Goal: Task Accomplishment & Management: Manage account settings

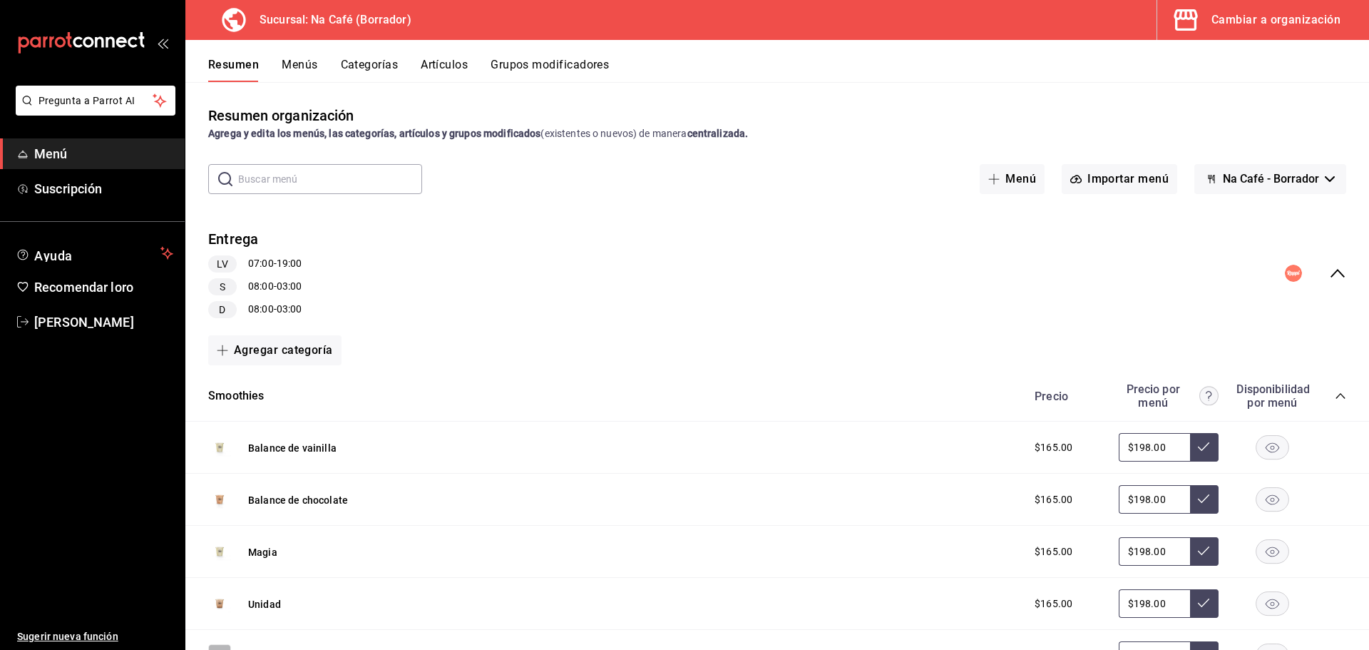
click at [1308, 26] on div "Cambiar a organización" at bounding box center [1276, 20] width 129 height 20
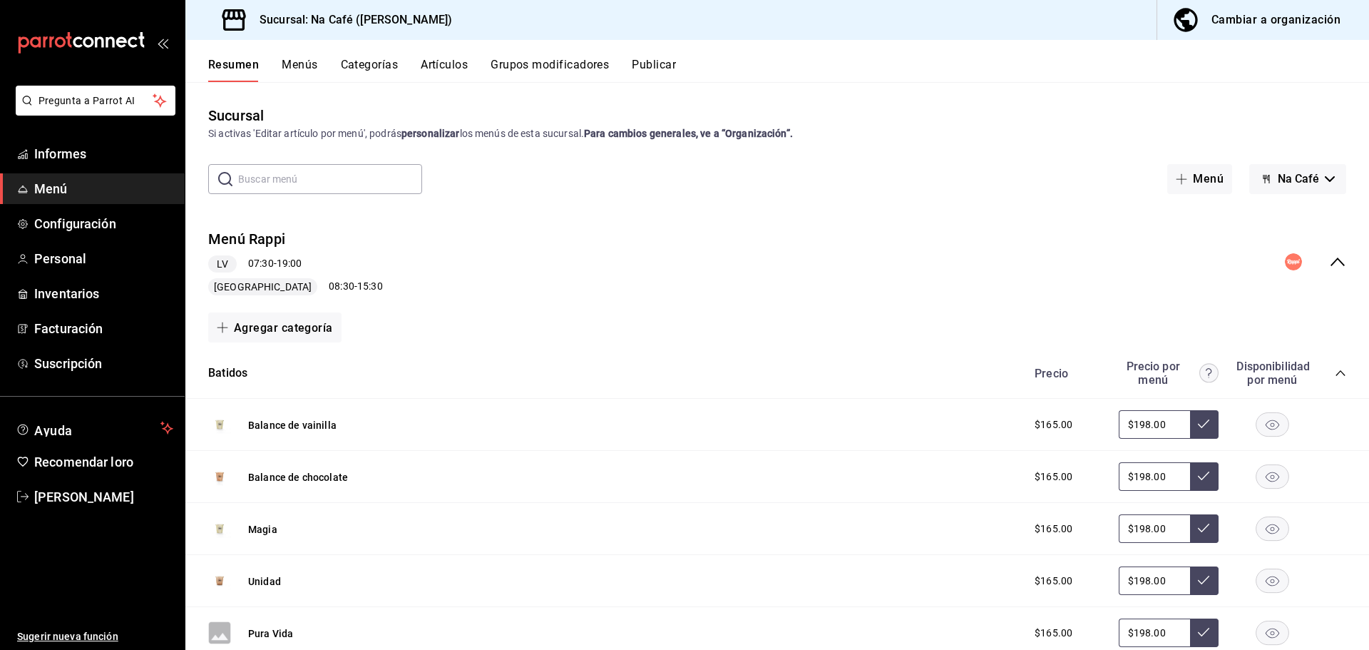
click at [1294, 22] on font "Cambiar a organización" at bounding box center [1276, 20] width 129 height 14
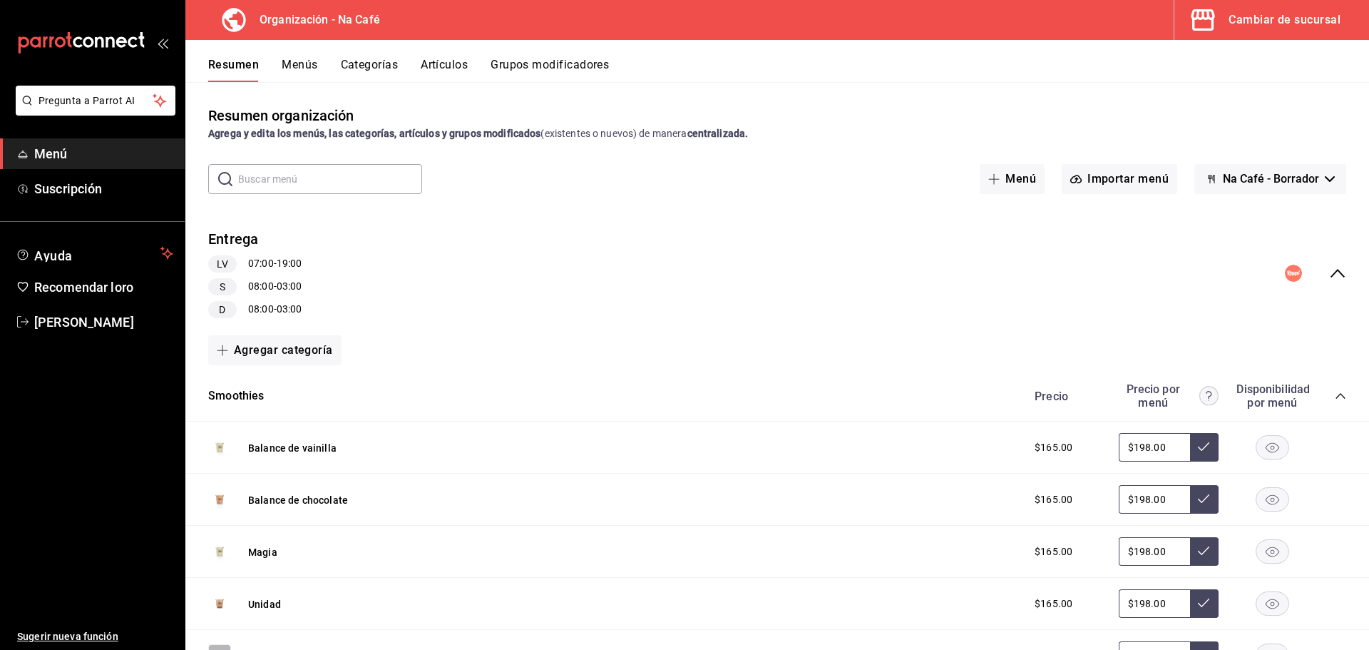
click at [456, 66] on font "Artículos" at bounding box center [444, 65] width 47 height 14
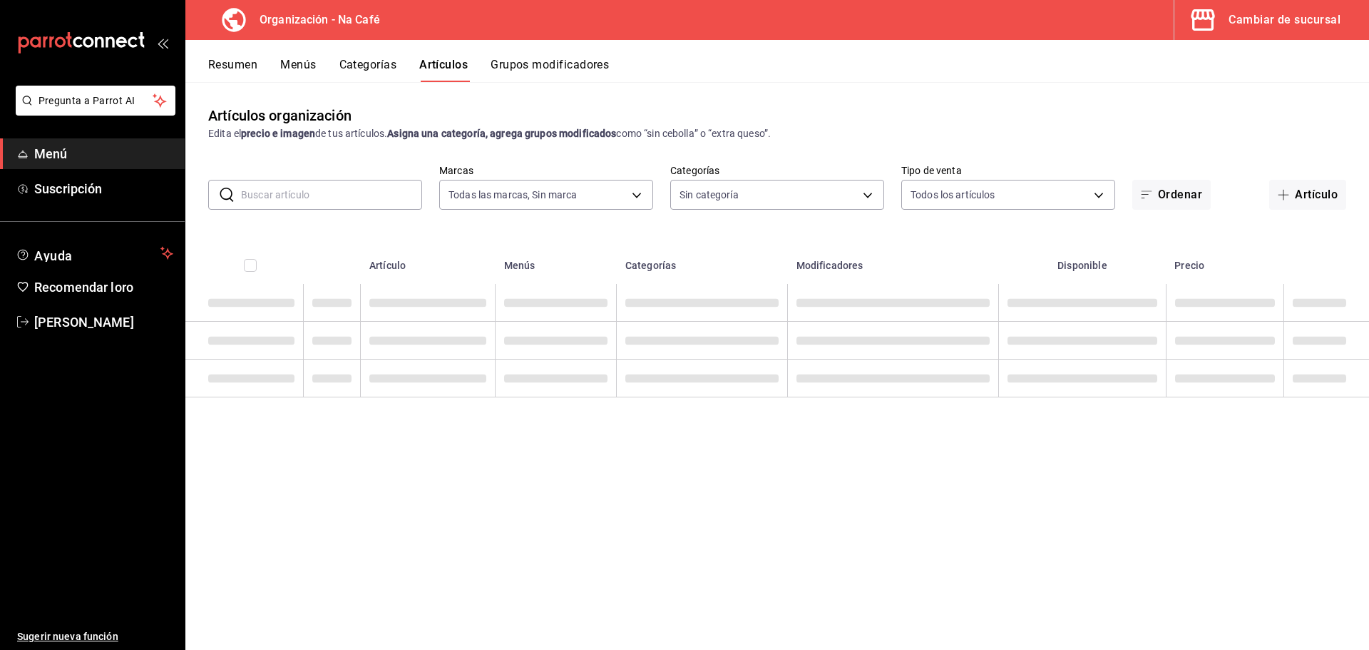
type input "0ae81b57-6fc5-4309-aed5-3ed702b3d5f6,2c1aadaf-e809-4e7a-b793-d27f9e7eb3f1,a6b0f…"
click at [295, 180] on input "text" at bounding box center [331, 194] width 181 height 29
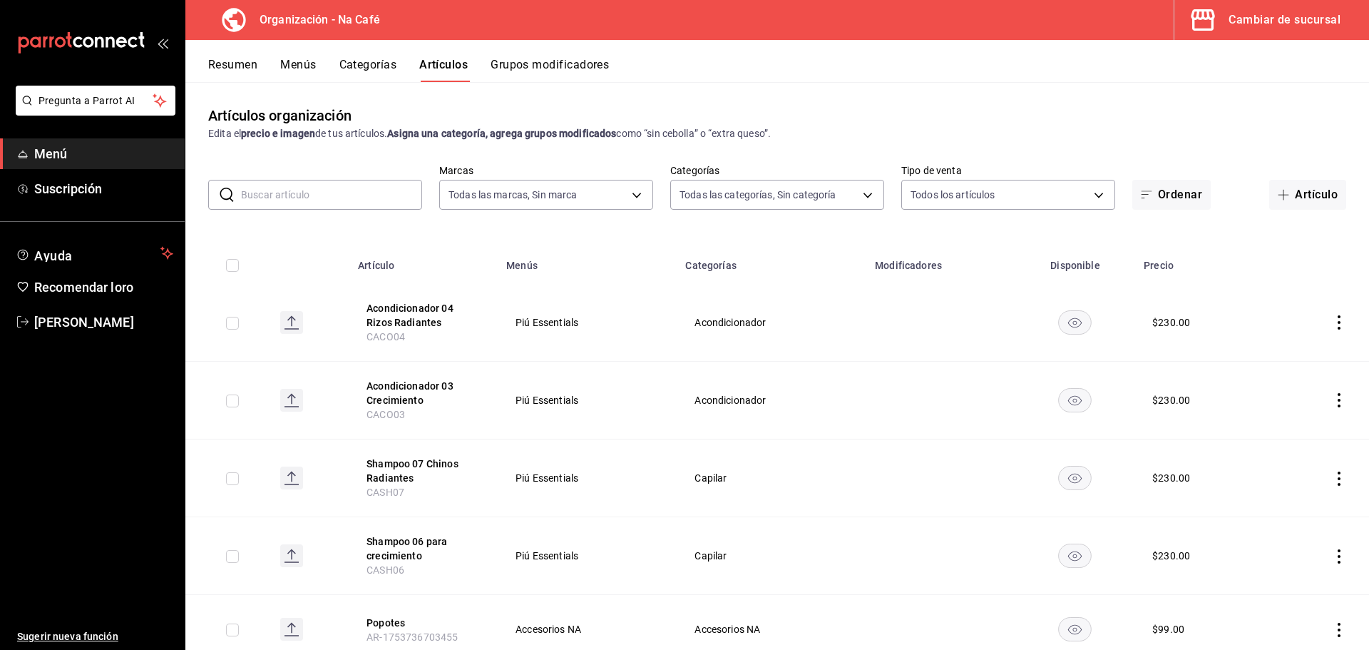
type input "da8c5a01-12cc-49e0-b2d4-a509d2ef6286,bf11d71e-84fe-47f2-947e-0729f7d4dd96,13cdc…"
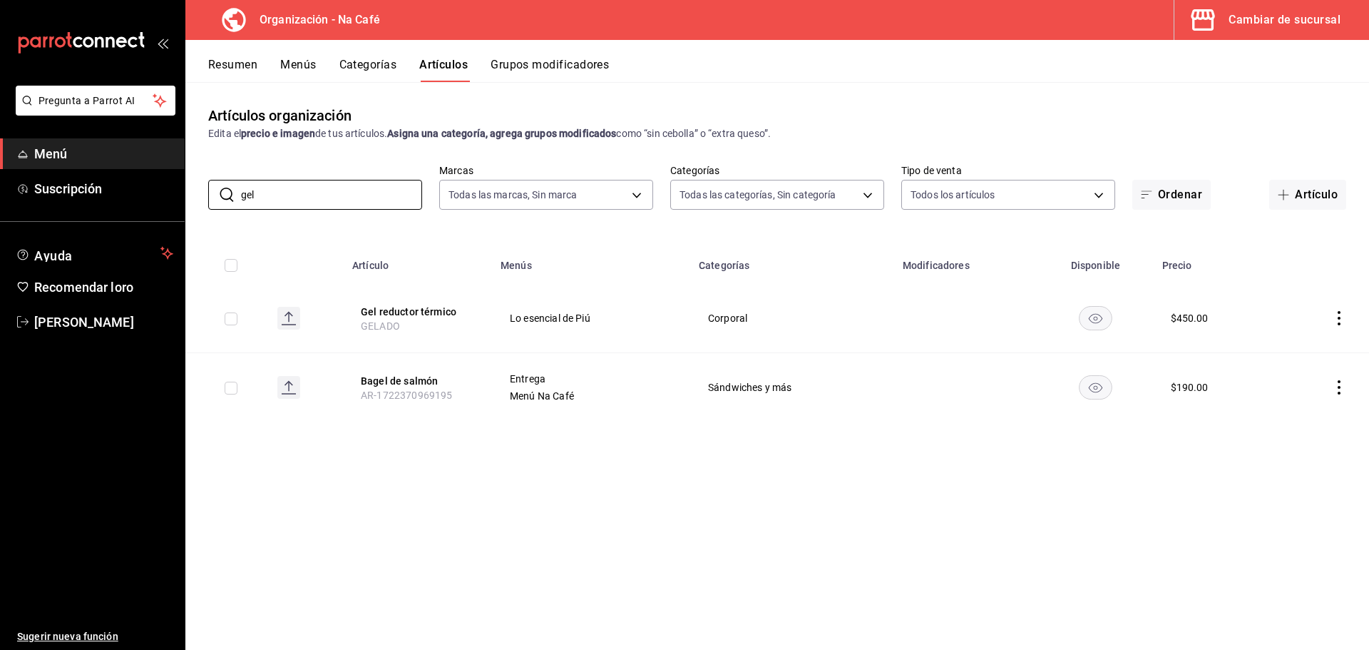
type input "gel"
click at [1342, 317] on icon "comportamiento" at bounding box center [1339, 318] width 14 height 14
click at [419, 309] on div at bounding box center [684, 325] width 1369 height 650
click at [418, 314] on font "Gel reductor térmico" at bounding box center [409, 311] width 96 height 11
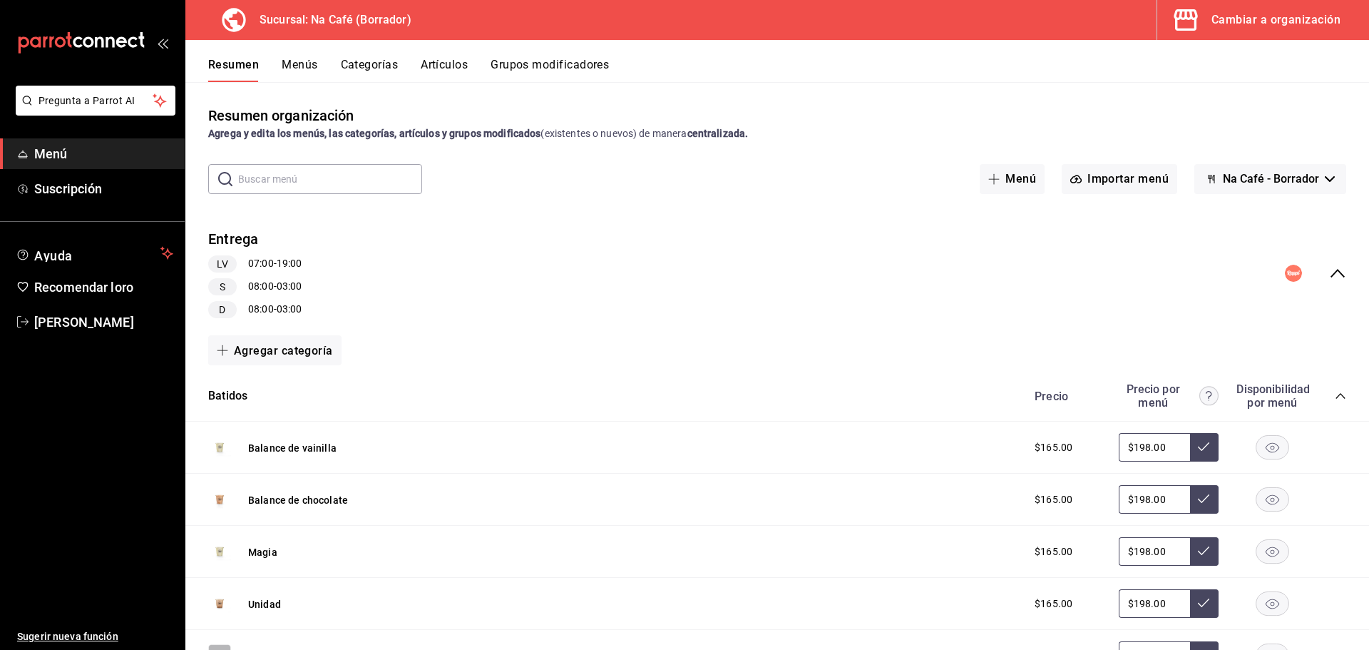
click at [1279, 23] on font "Cambiar a organización" at bounding box center [1276, 20] width 129 height 14
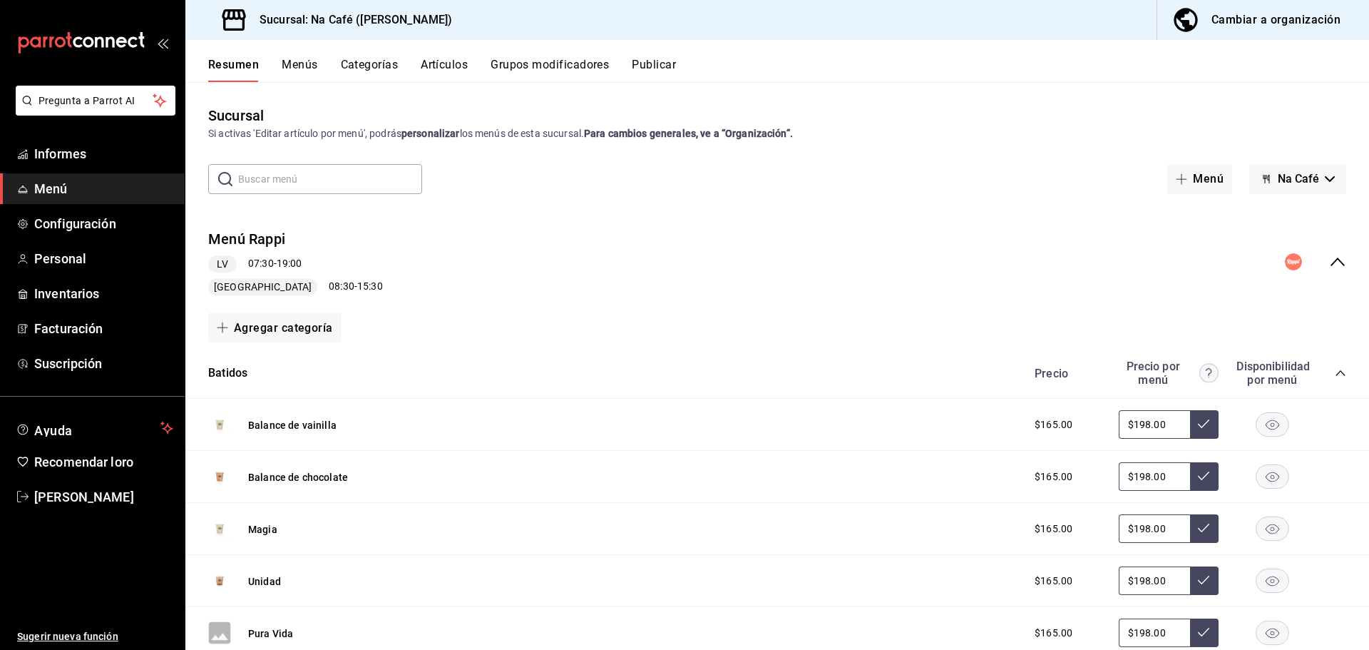
click at [1274, 16] on font "Cambiar a organización" at bounding box center [1276, 20] width 129 height 14
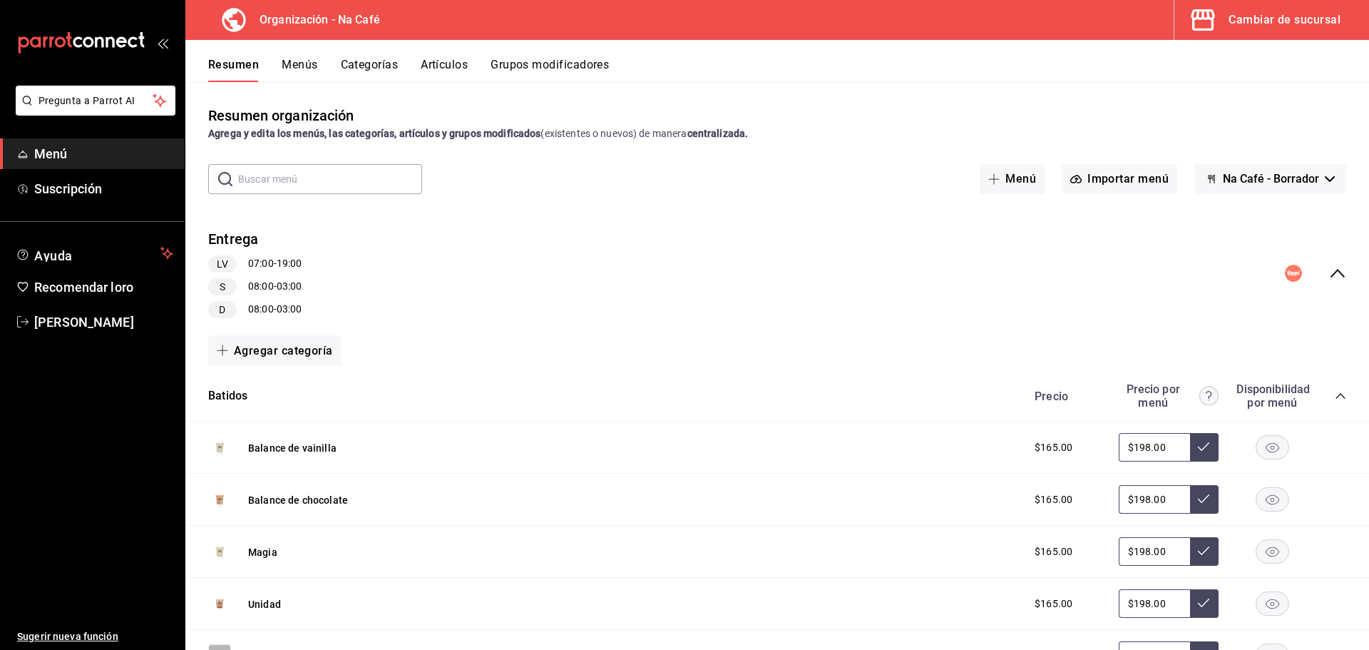
click at [437, 66] on font "Artículos" at bounding box center [444, 65] width 47 height 14
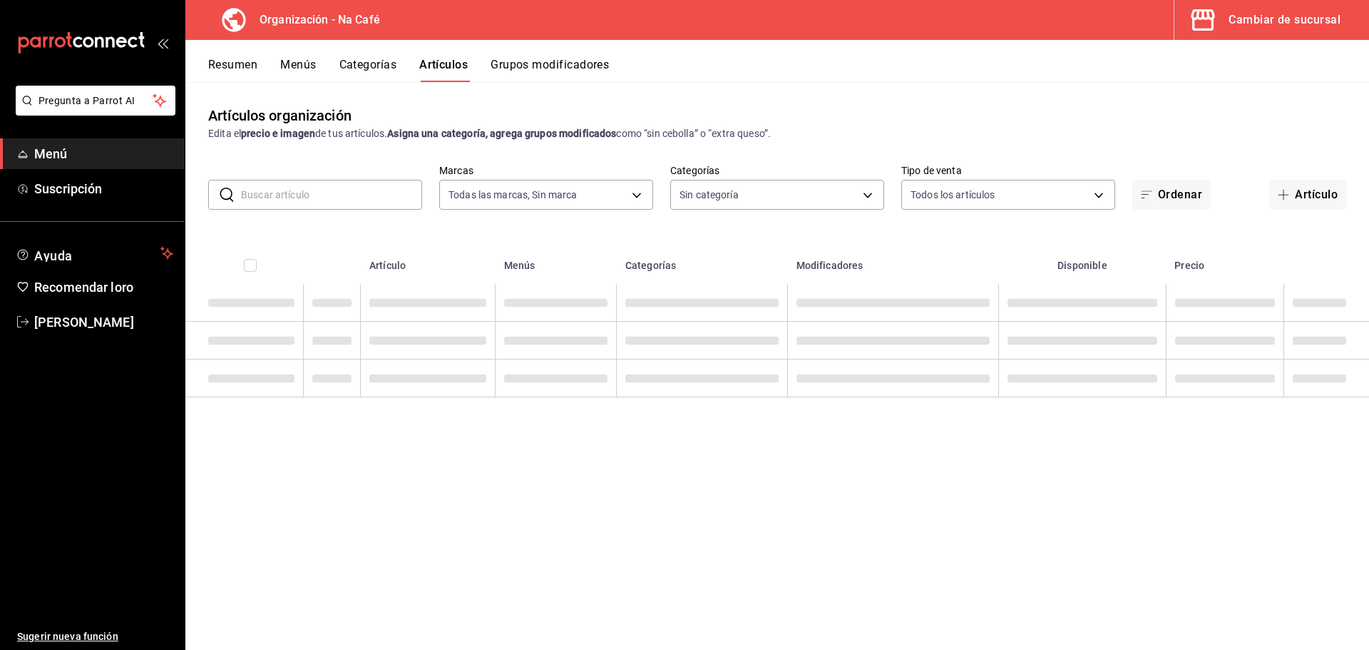
type input "0ae81b57-6fc5-4309-aed5-3ed702b3d5f6,2c1aadaf-e809-4e7a-b793-d27f9e7eb3f1,a6b0f…"
click at [345, 191] on input "text" at bounding box center [331, 194] width 181 height 29
type input "da8c5a01-12cc-49e0-b2d4-a509d2ef6286,bf11d71e-84fe-47f2-947e-0729f7d4dd96,13cdc…"
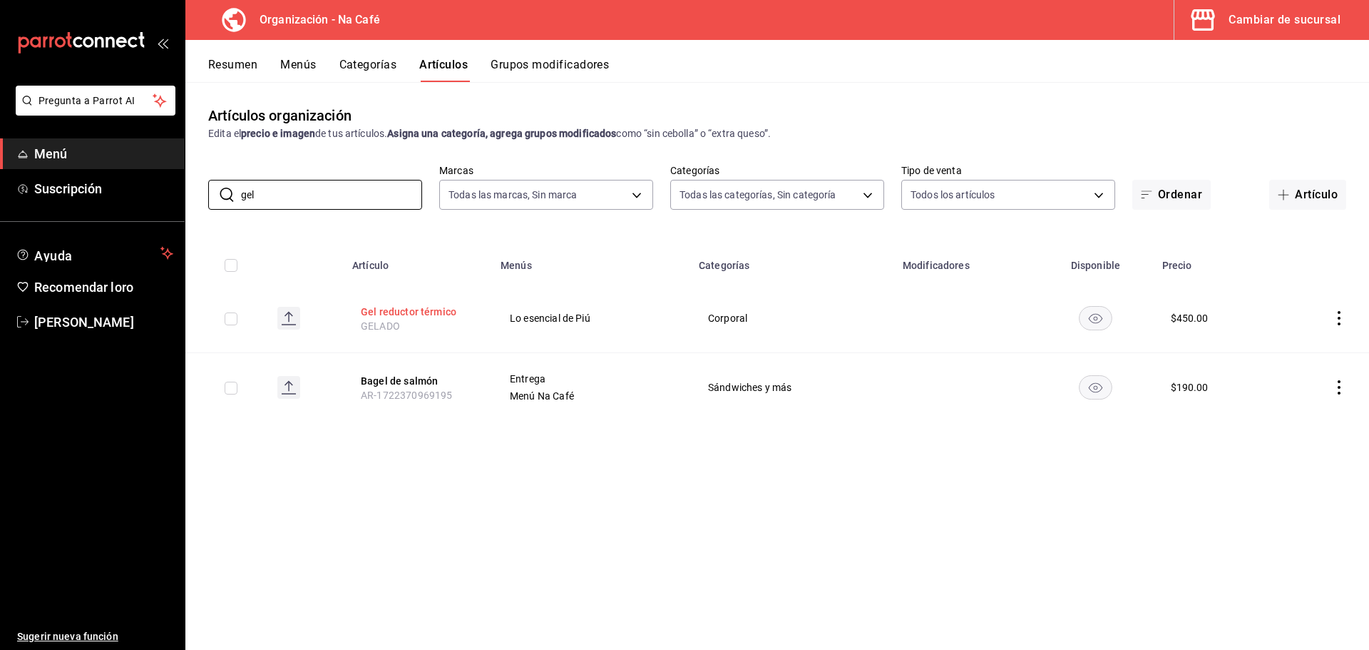
type input "gel"
click at [374, 310] on font "Gel reductor térmico" at bounding box center [409, 311] width 96 height 11
